Goal: Task Accomplishment & Management: Complete application form

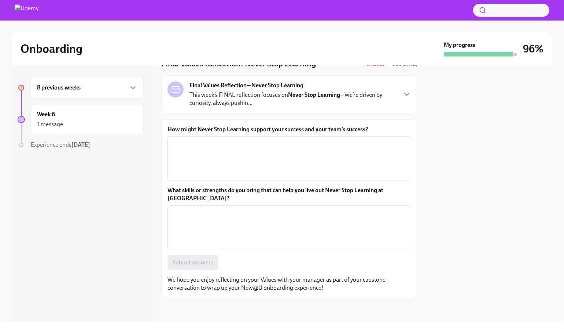
scroll to position [51, 0]
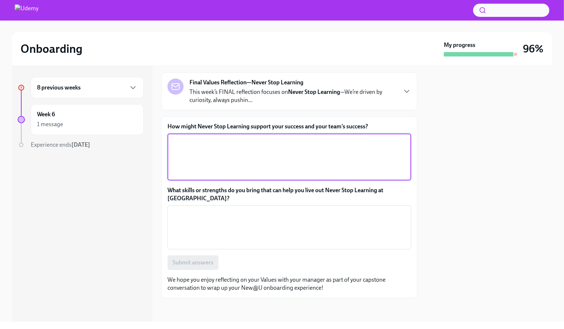
click at [270, 177] on textarea "How might Never Stop Learning support your success and your team’s success?" at bounding box center [289, 157] width 235 height 40
paste textarea "Never Stop Learning means I’m constantly looking for ways to grow and improve. …"
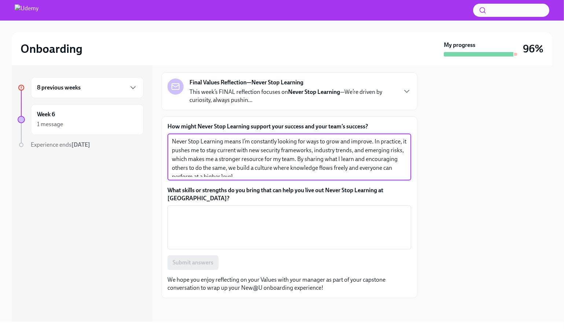
scroll to position [0, 0]
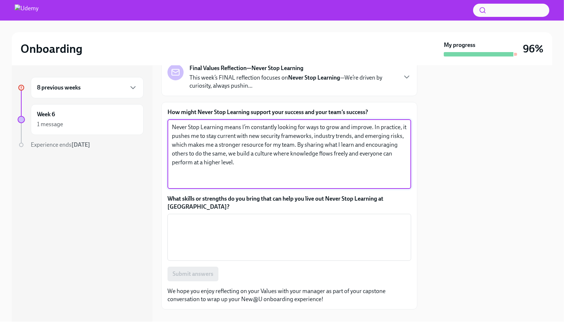
click at [361, 185] on textarea "Never Stop Learning means I’m constantly looking for ways to grow and improve. …" at bounding box center [289, 154] width 235 height 62
drag, startPoint x: 360, startPoint y: 214, endPoint x: 385, endPoint y: 244, distance: 38.7
click at [385, 185] on textarea "Never Stop Learning means I’m constantly looking for ways to grow and improve. …" at bounding box center [289, 154] width 235 height 62
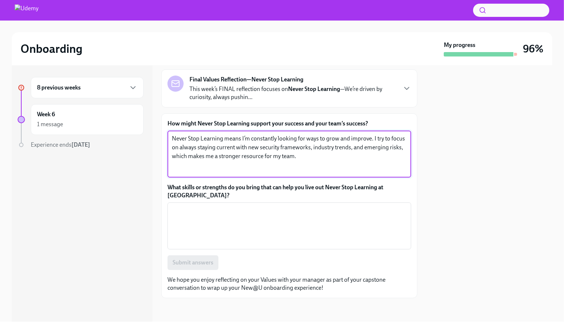
click at [324, 174] on textarea "Never Stop Learning means I’m constantly looking for ways to grow and improve. …" at bounding box center [289, 154] width 235 height 40
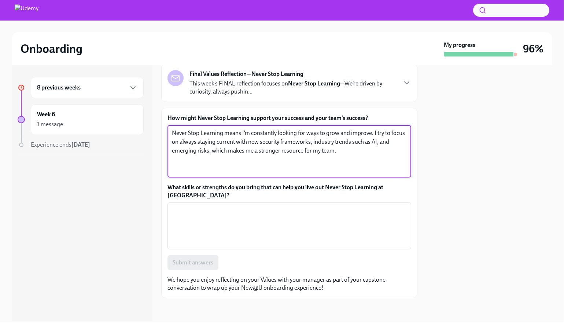
click at [224, 174] on textarea "Never Stop Learning means I’m constantly looking for ways to grow and improve. …" at bounding box center [289, 151] width 235 height 45
type textarea "Never Stop Learning means I’m constantly looking for ways to grow and improve. …"
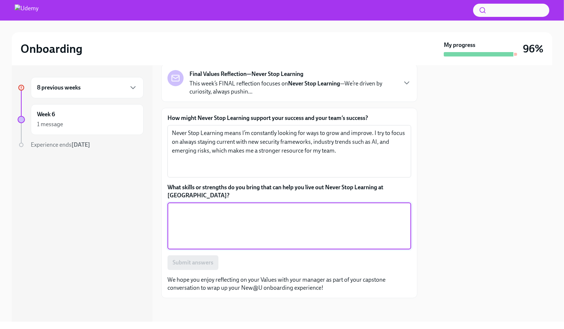
click at [331, 213] on textarea "What skills or strengths do you bring that can help you live out Never Stop Lea…" at bounding box center [289, 226] width 235 height 40
paste textarea "I bring curiosity, adaptability, and a willingness to dive deep into complex ch…"
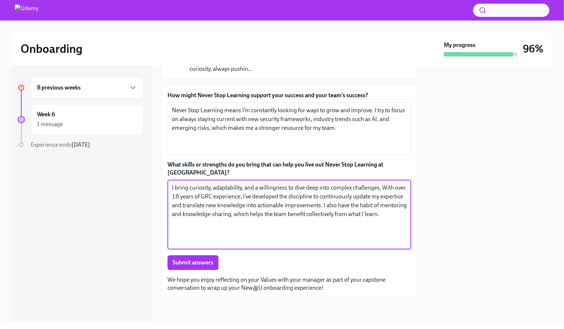
drag, startPoint x: 201, startPoint y: 198, endPoint x: 170, endPoint y: 195, distance: 31.7
click at [172, 195] on textarea "I bring curiosity, adaptability, and a willingness to dive deep into complex ch…" at bounding box center [289, 214] width 235 height 62
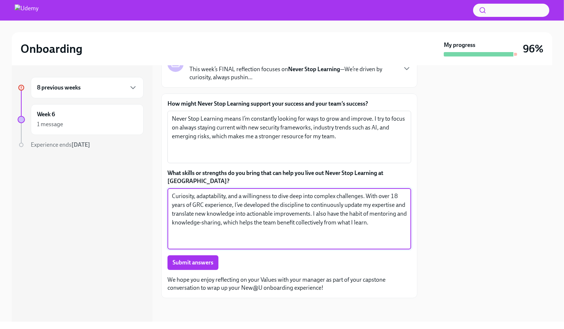
click at [208, 198] on textarea "Curiosity, adaptability, and a willingness to dive deep into complex challenges…" at bounding box center [289, 219] width 235 height 54
click at [266, 200] on textarea "Curiosity and adaptability, and a willingness to dive deep into complex challen…" at bounding box center [289, 219] width 235 height 54
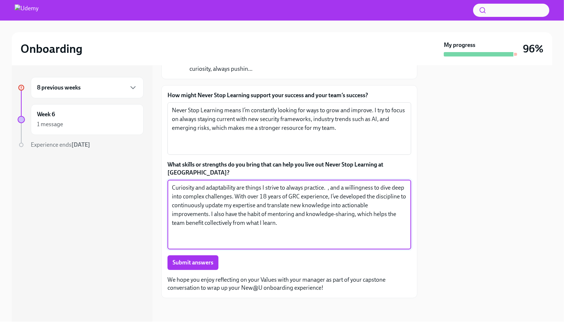
click at [198, 209] on textarea "Curiosity and adaptability are things I strive to always practice. , and a will…" at bounding box center [289, 214] width 235 height 62
click at [391, 206] on textarea "Curiosity and adaptability are things I strive to always practice. I have the w…" at bounding box center [289, 214] width 235 height 62
click at [329, 217] on textarea "Curiosity and adaptability are things I strive to always practice. I have the w…" at bounding box center [289, 214] width 235 height 62
click at [287, 217] on textarea "Curiosity and adaptability are things I strive to always practice. I have the w…" at bounding box center [289, 214] width 235 height 62
click at [270, 232] on textarea "Curiosity and adaptability are things I strive to always practice. I have the w…" at bounding box center [289, 214] width 235 height 62
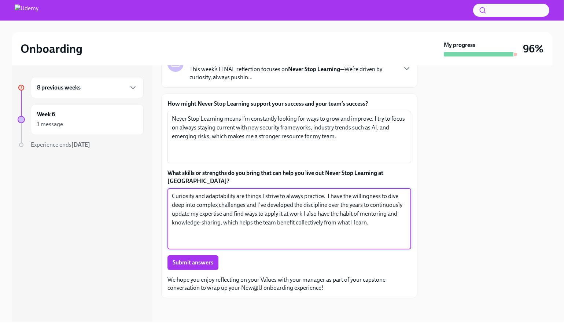
click at [372, 235] on textarea "Curiosity and adaptability are things I strive to always practice. I have the w…" at bounding box center [289, 219] width 235 height 54
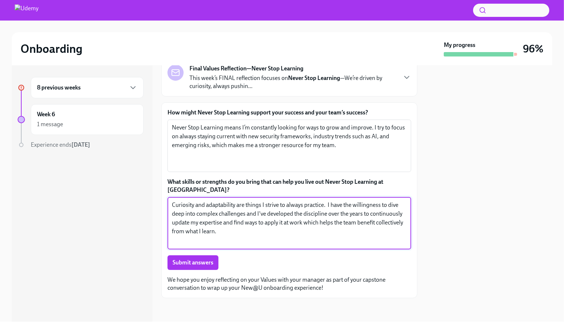
click at [376, 235] on textarea "Curiosity and adaptability are things I strive to always practice. I have the w…" at bounding box center [289, 222] width 235 height 45
type textarea "Curiosity and adaptability are things I strive to always practice. I have the w…"
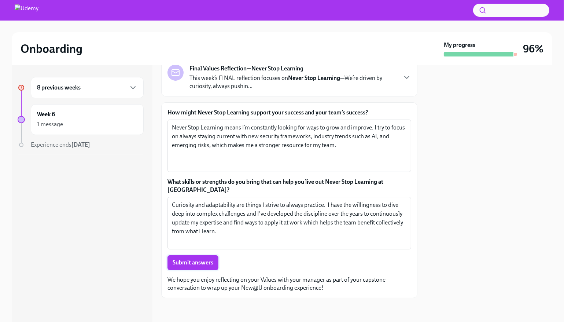
click at [213, 259] on span "Submit answers" at bounding box center [193, 262] width 41 height 7
click at [29, 12] on img at bounding box center [27, 10] width 24 height 12
click at [33, 11] on img at bounding box center [27, 10] width 24 height 12
